Goal: Information Seeking & Learning: Learn about a topic

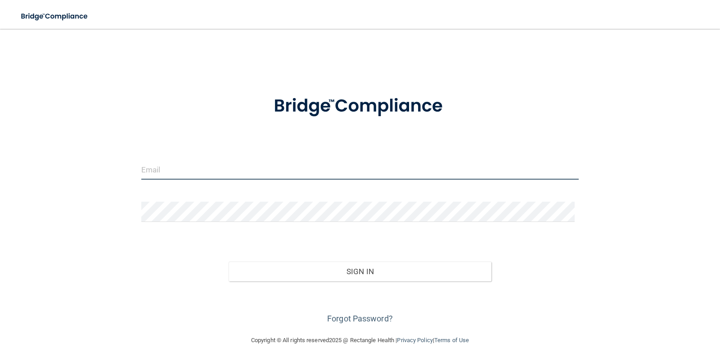
drag, startPoint x: 308, startPoint y: 169, endPoint x: 300, endPoint y: 171, distance: 7.9
click at [308, 169] on input "email" at bounding box center [360, 169] width 438 height 20
type input "[EMAIL_ADDRESS][DOMAIN_NAME]"
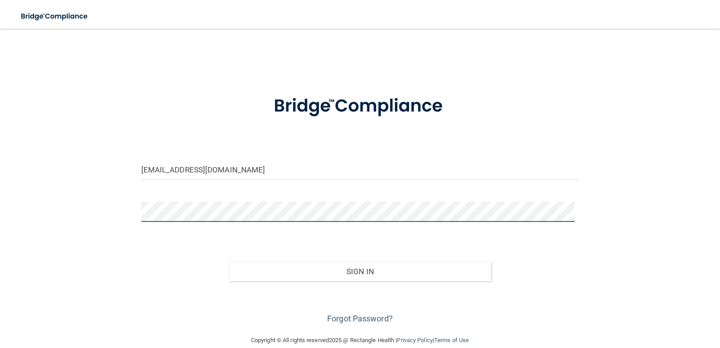
click at [229, 261] on button "Sign In" at bounding box center [360, 271] width 263 height 20
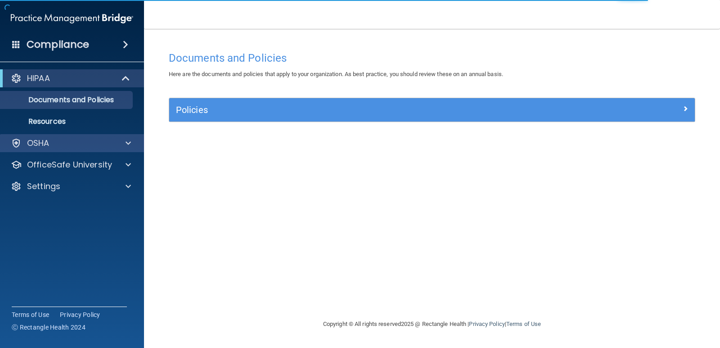
click at [98, 148] on div "OSHA" at bounding box center [72, 143] width 144 height 18
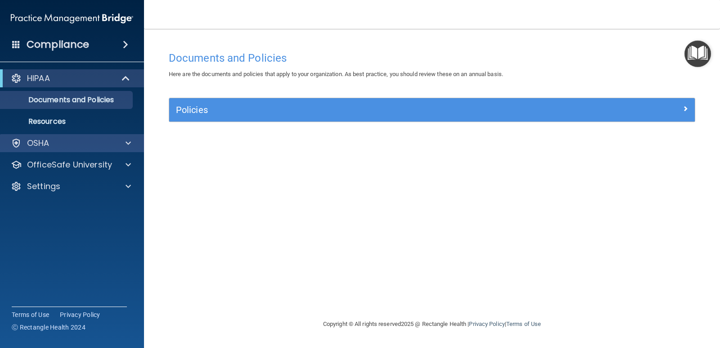
click at [120, 148] on div "OSHA" at bounding box center [72, 143] width 144 height 18
click at [123, 144] on div at bounding box center [127, 143] width 22 height 11
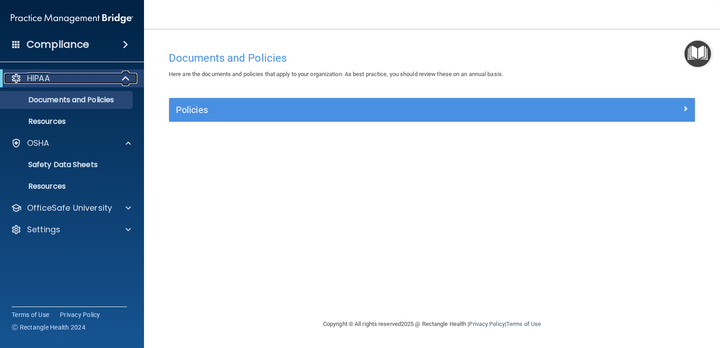
click at [123, 77] on span at bounding box center [127, 78] width 8 height 11
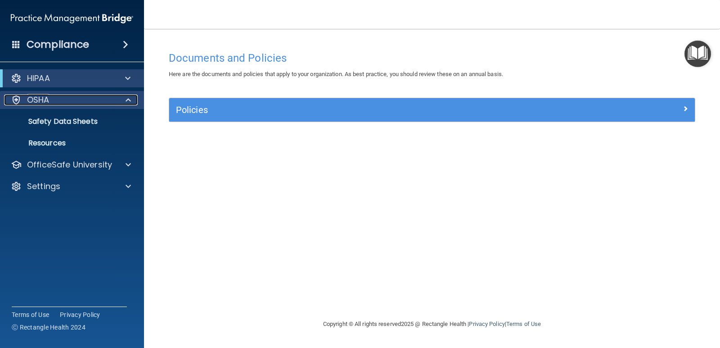
click at [126, 102] on span at bounding box center [127, 99] width 5 height 11
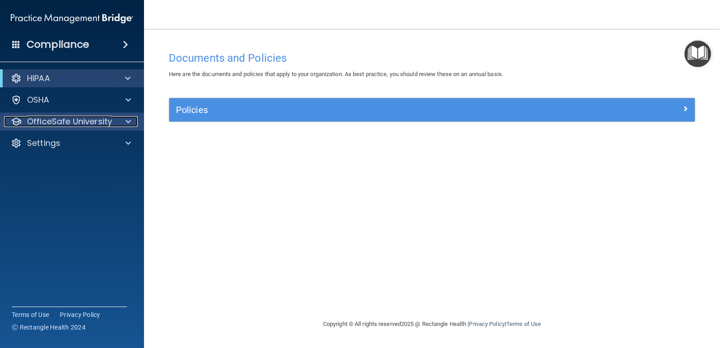
click at [127, 118] on span at bounding box center [127, 121] width 5 height 11
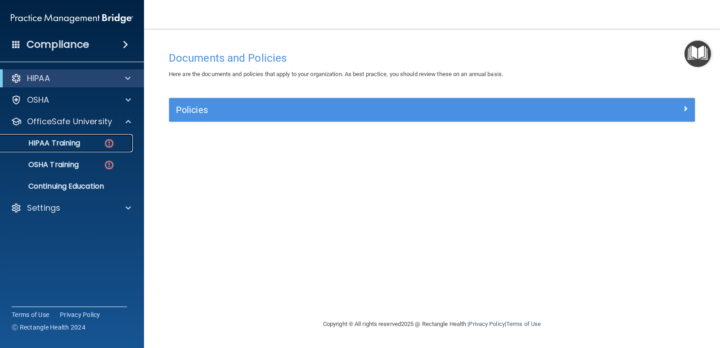
click at [86, 146] on div "HIPAA Training" at bounding box center [67, 143] width 123 height 9
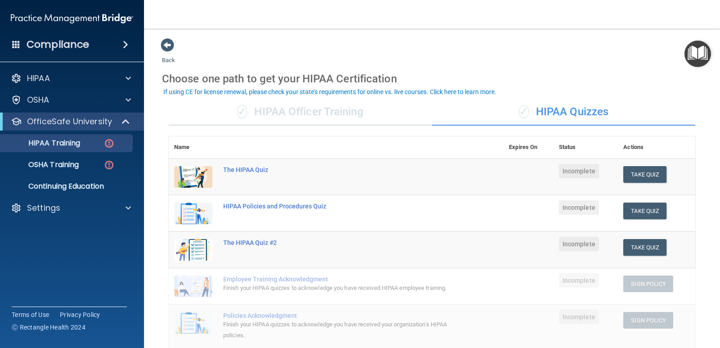
click at [320, 119] on div "✓ HIPAA Officer Training" at bounding box center [300, 112] width 263 height 27
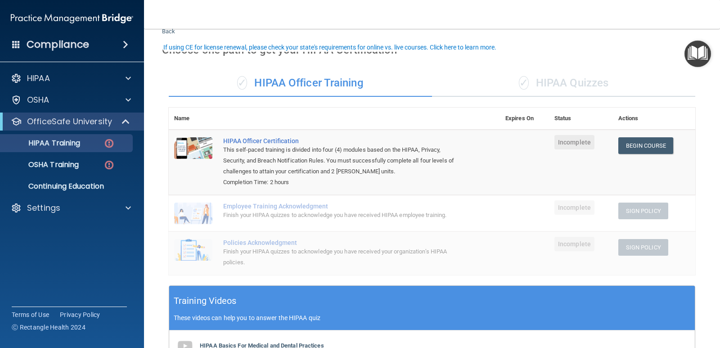
scroll to position [45, 0]
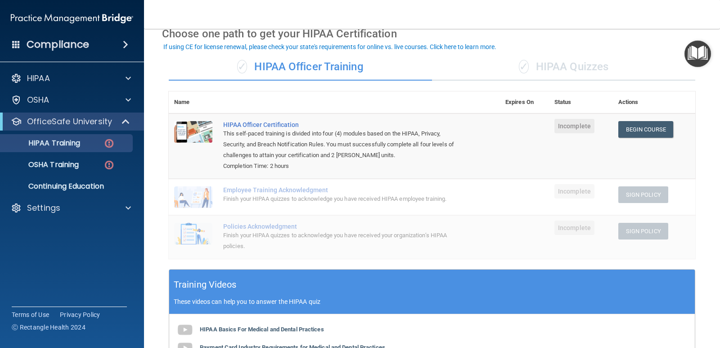
click at [559, 131] on span "Incomplete" at bounding box center [574, 126] width 40 height 14
click at [656, 134] on link "Begin Course" at bounding box center [645, 129] width 55 height 17
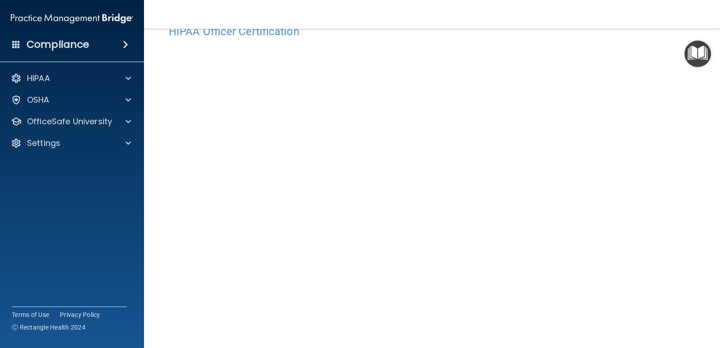
scroll to position [53, 0]
